Goal: Use online tool/utility: Utilize a website feature to perform a specific function

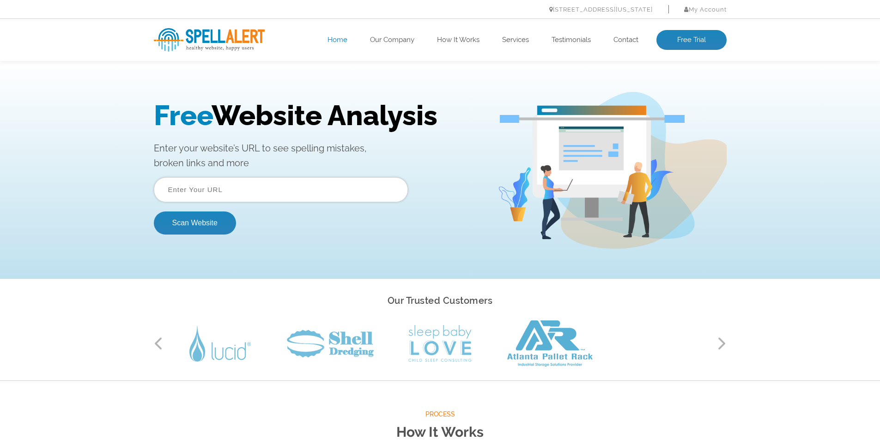
click at [194, 187] on input "text" at bounding box center [281, 189] width 254 height 25
paste input "[URL][DOMAIN_NAME]"
type input "[URL][DOMAIN_NAME]"
click at [182, 226] on button "Scan Website" at bounding box center [195, 223] width 82 height 23
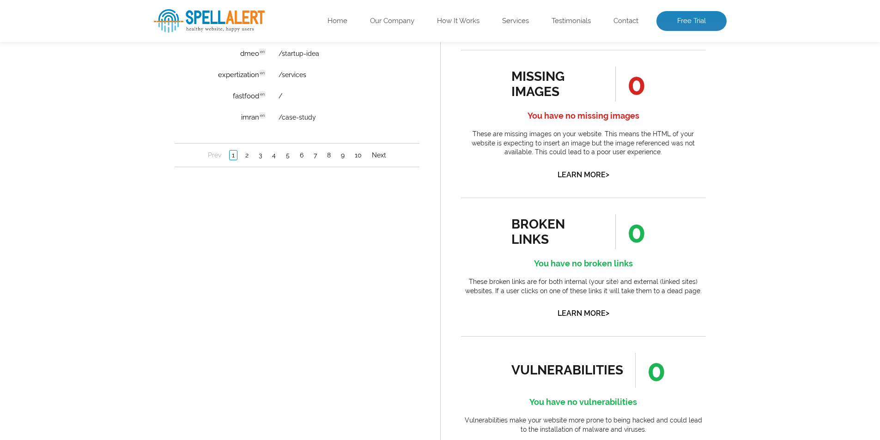
scroll to position [693, 0]
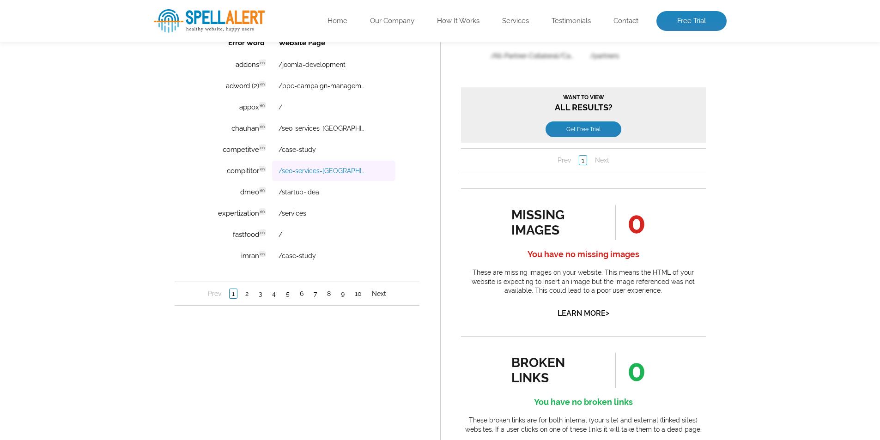
click at [317, 172] on link "/seo-services-kolkata" at bounding box center [320, 170] width 85 height 7
drag, startPoint x: 222, startPoint y: 171, endPoint x: 257, endPoint y: 174, distance: 35.2
click at [257, 174] on td "compititor en Discovered: 09-01-2025 scan Dictionaries: en" at bounding box center [234, 171] width 73 height 20
copy td "compitito"
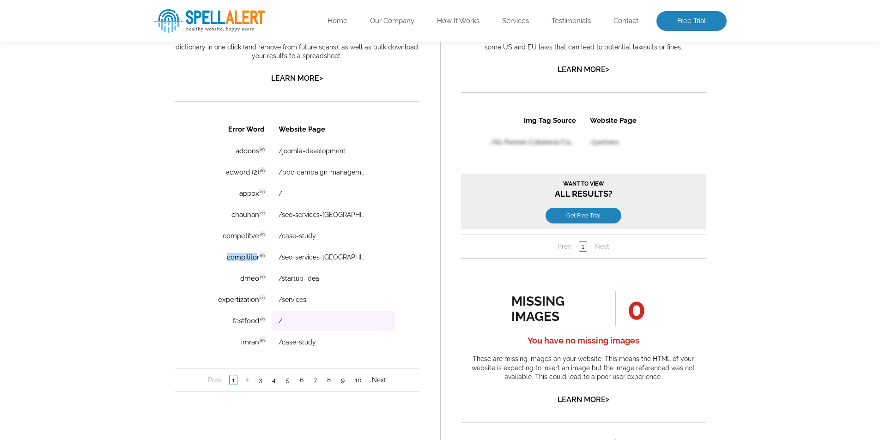
scroll to position [601, 0]
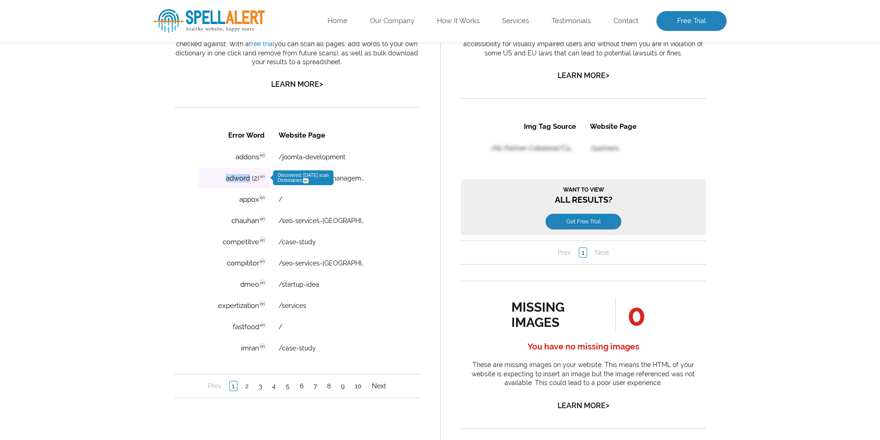
drag, startPoint x: 220, startPoint y: 179, endPoint x: 249, endPoint y: 178, distance: 28.7
click at [249, 178] on td "adword (2) en Discovered: 09-01-2025 scan Dictionaries: en" at bounding box center [234, 178] width 73 height 20
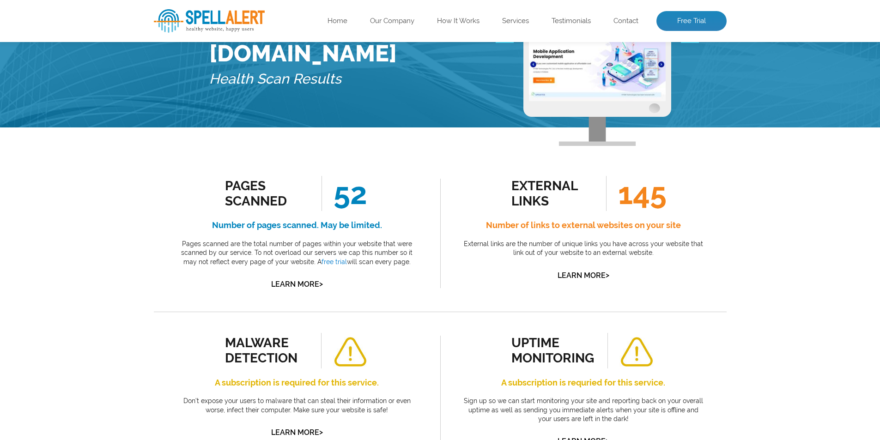
scroll to position [139, 0]
